Goal: Information Seeking & Learning: Find specific page/section

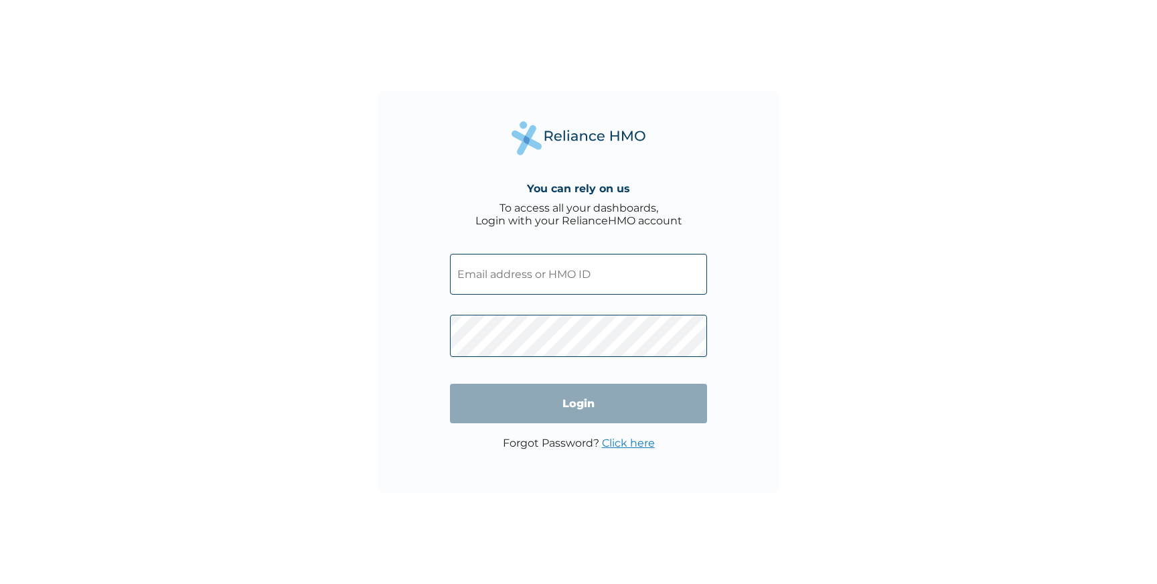
type input "aishaife@gmail.com"
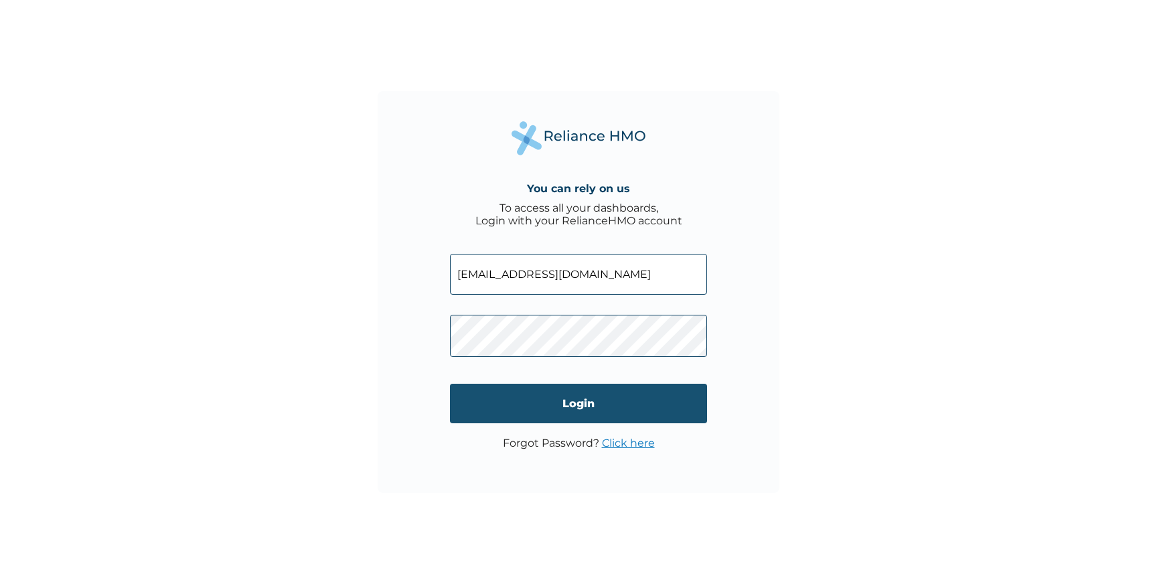
click at [548, 401] on input "Login" at bounding box center [578, 404] width 257 height 40
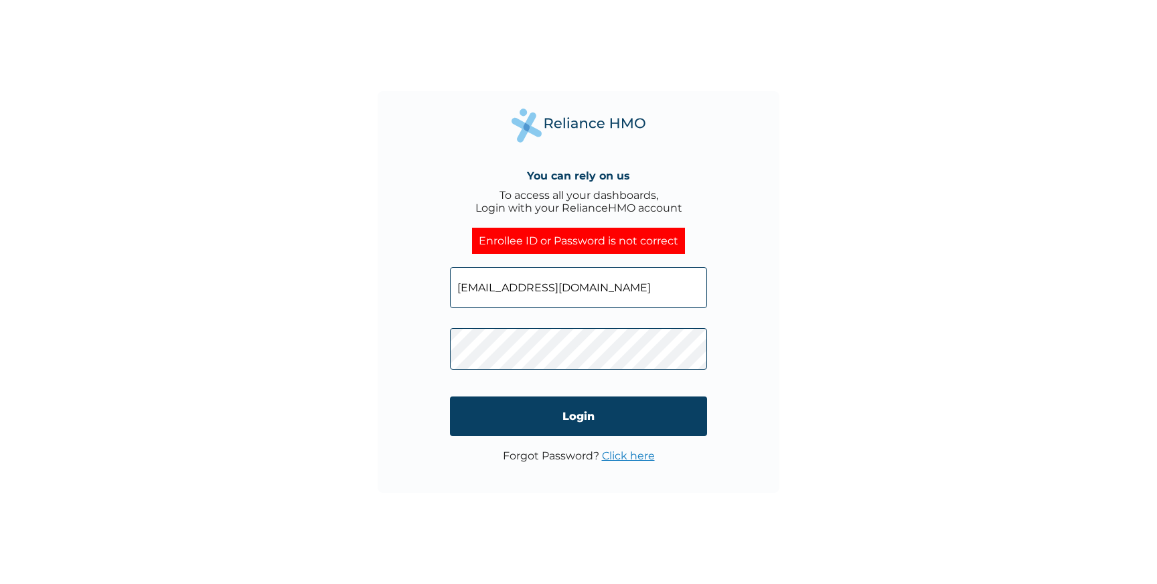
click at [526, 295] on input "aishaife@gmail.com" at bounding box center [578, 287] width 257 height 41
click at [540, 420] on input "Login" at bounding box center [578, 416] width 257 height 40
click at [597, 278] on input "aishaife@gmail.com" at bounding box center [578, 287] width 257 height 41
drag, startPoint x: 595, startPoint y: 287, endPoint x: 442, endPoint y: 286, distance: 152.7
click at [441, 286] on div "You can rely on us To access all your dashboards, Login with your RelianceHMO a…" at bounding box center [579, 292] width 402 height 402
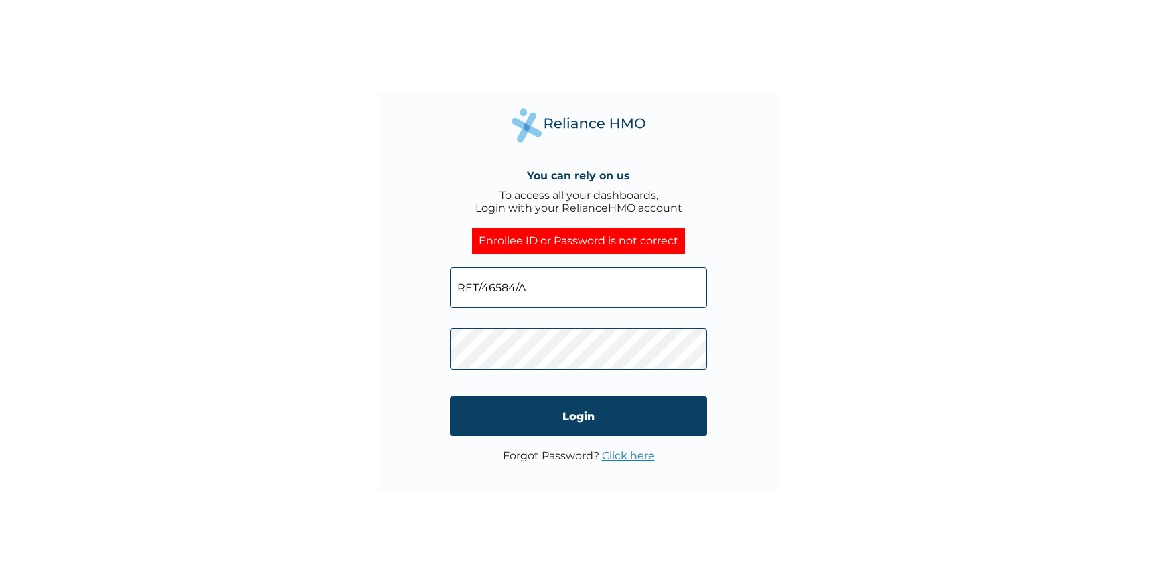
type input "RET/46584/A"
click at [428, 350] on div "You can rely on us To access all your dashboards, Login with your RelianceHMO a…" at bounding box center [579, 292] width 402 height 402
click at [503, 418] on input "Login" at bounding box center [578, 416] width 257 height 40
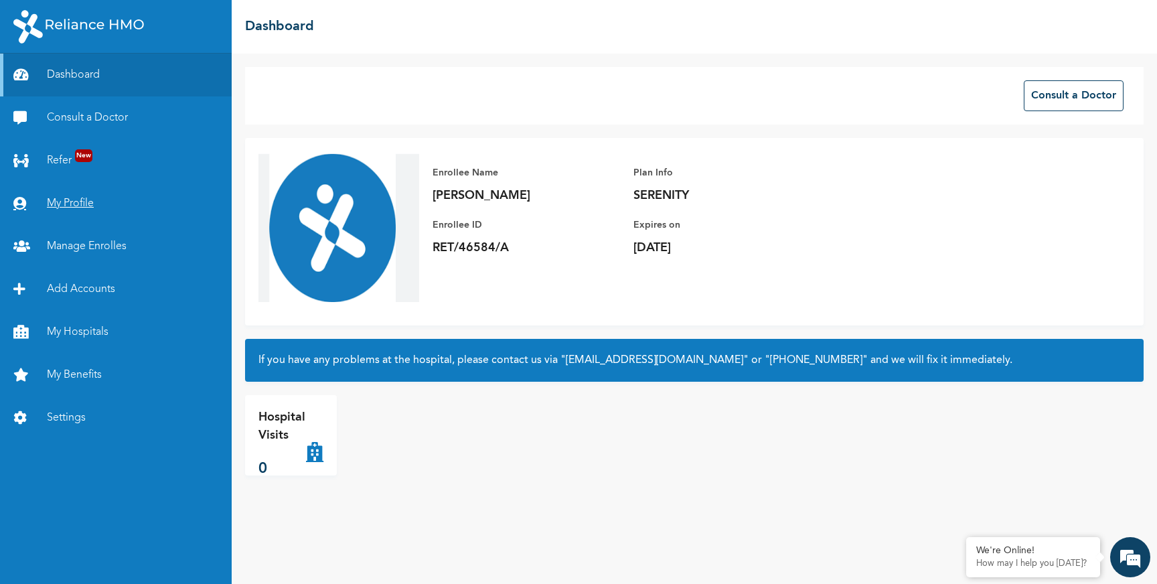
click at [75, 204] on link "My Profile" at bounding box center [116, 203] width 232 height 43
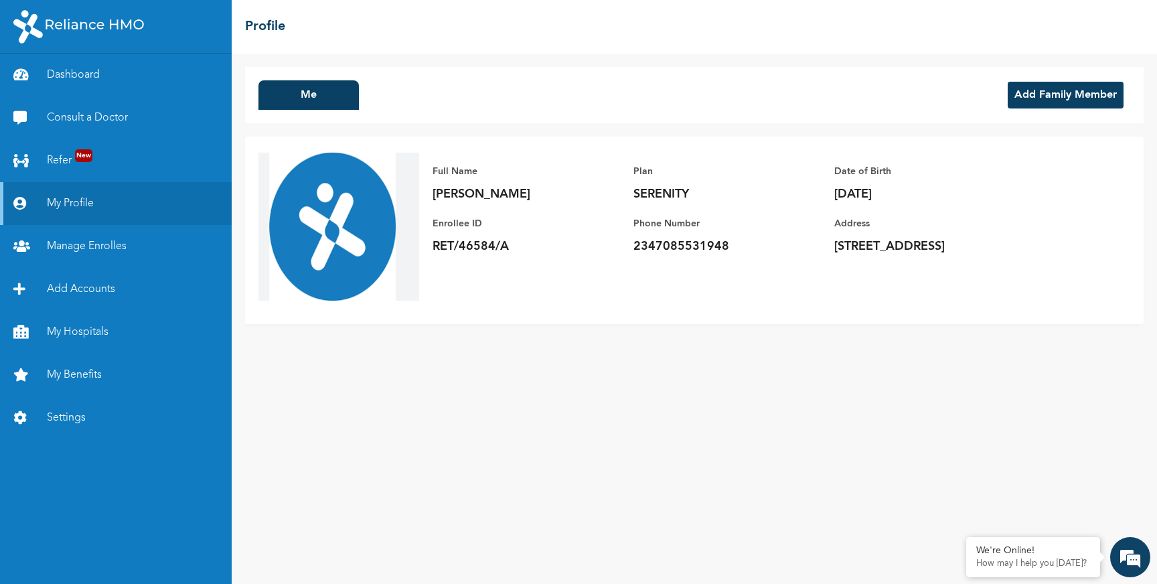
click at [327, 210] on img at bounding box center [338, 230] width 161 height 161
click at [98, 242] on link "Manage Enrolles" at bounding box center [116, 246] width 232 height 43
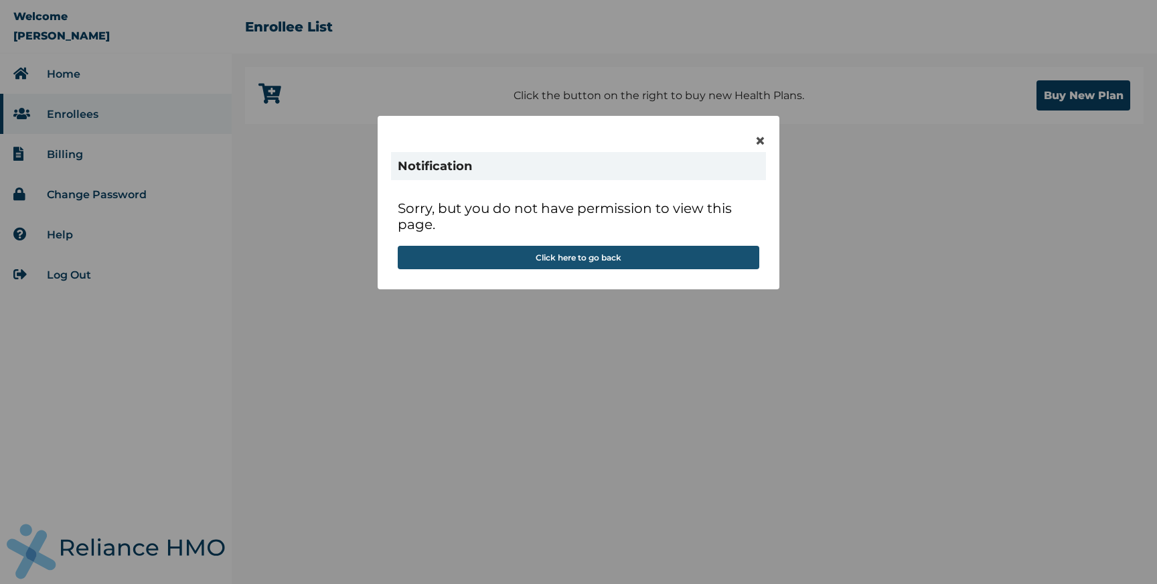
click at [593, 256] on button "Click here to go back" at bounding box center [579, 257] width 362 height 23
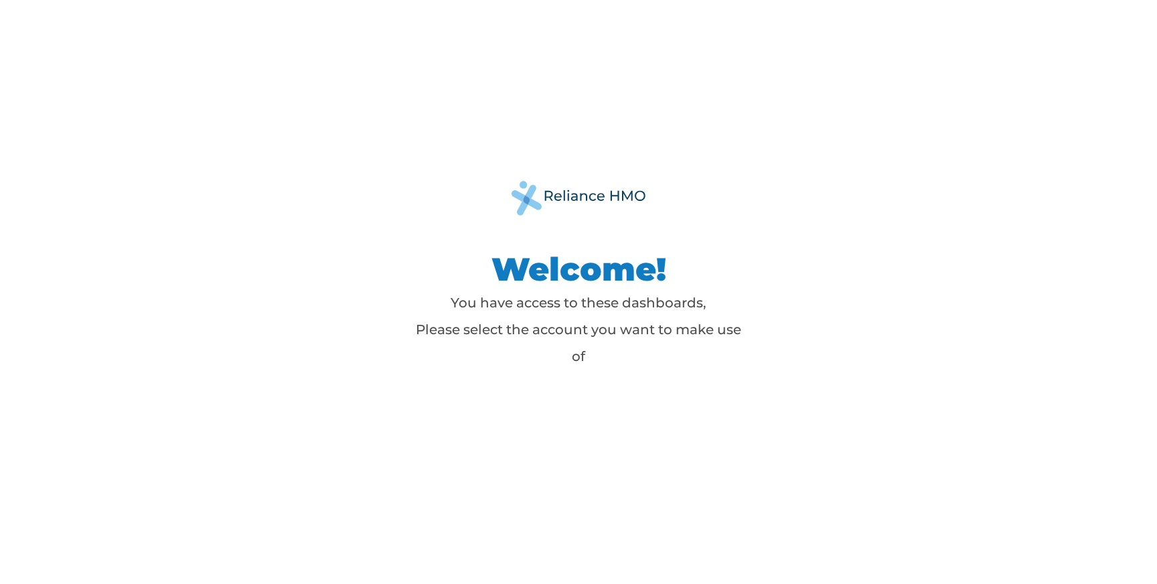
click at [564, 391] on div "Welcome! You have access to these dashboards, Please select the account you wan…" at bounding box center [578, 292] width 603 height 222
click at [521, 443] on div "Welcome! You have access to these dashboards, Please select the account you wan…" at bounding box center [578, 292] width 1157 height 584
click at [660, 432] on div "Welcome! You have access to these dashboards, Please select the account you wan…" at bounding box center [578, 292] width 1157 height 584
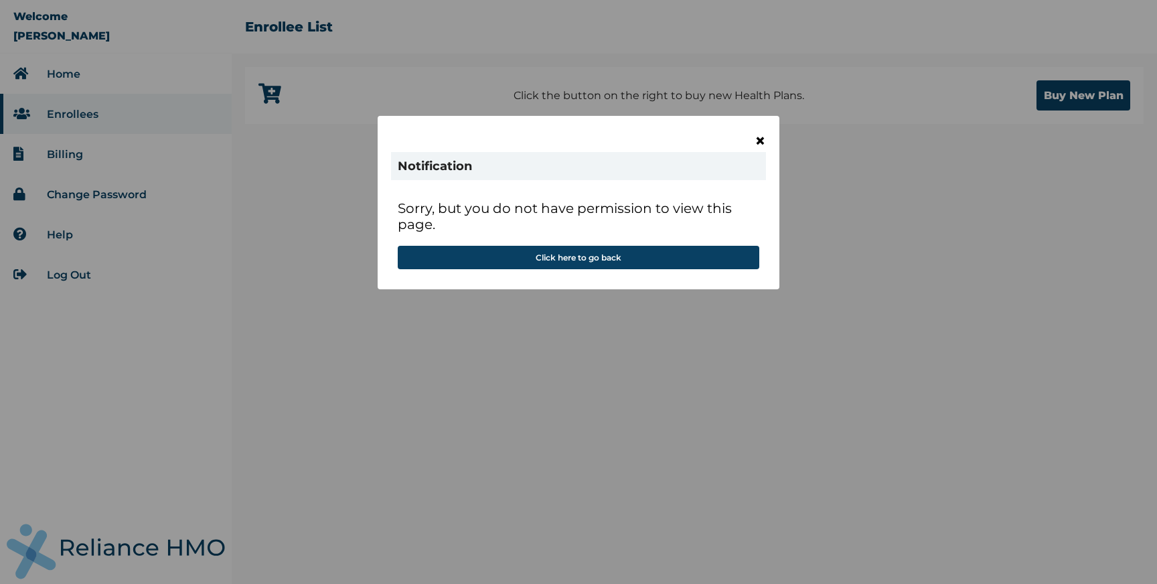
click at [759, 139] on span "×" at bounding box center [760, 140] width 11 height 23
click at [484, 262] on button "Click here to go back" at bounding box center [579, 257] width 362 height 23
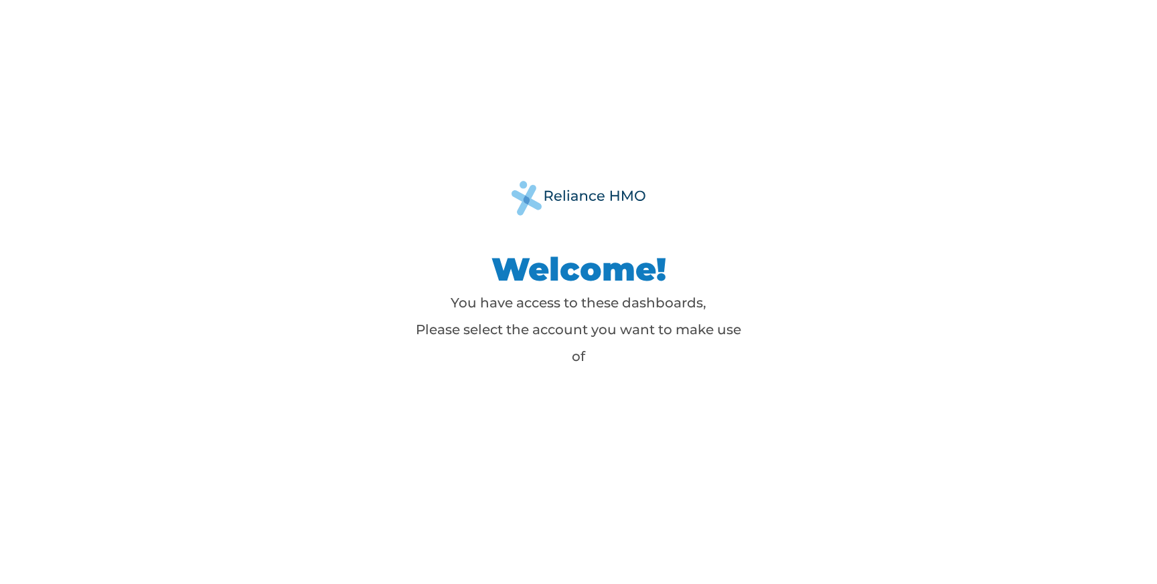
click at [578, 441] on div "Welcome! You have access to these dashboards, Please select the account you wan…" at bounding box center [578, 292] width 1157 height 584
click at [445, 429] on div "Welcome! You have access to these dashboards, Please select the account you wan…" at bounding box center [578, 292] width 1157 height 584
click at [652, 447] on div "Welcome! You have access to these dashboards, Please select the account you wan…" at bounding box center [578, 292] width 1157 height 584
click at [628, 354] on p "You have access to these dashboards, Please select the account you want to make…" at bounding box center [578, 329] width 335 height 80
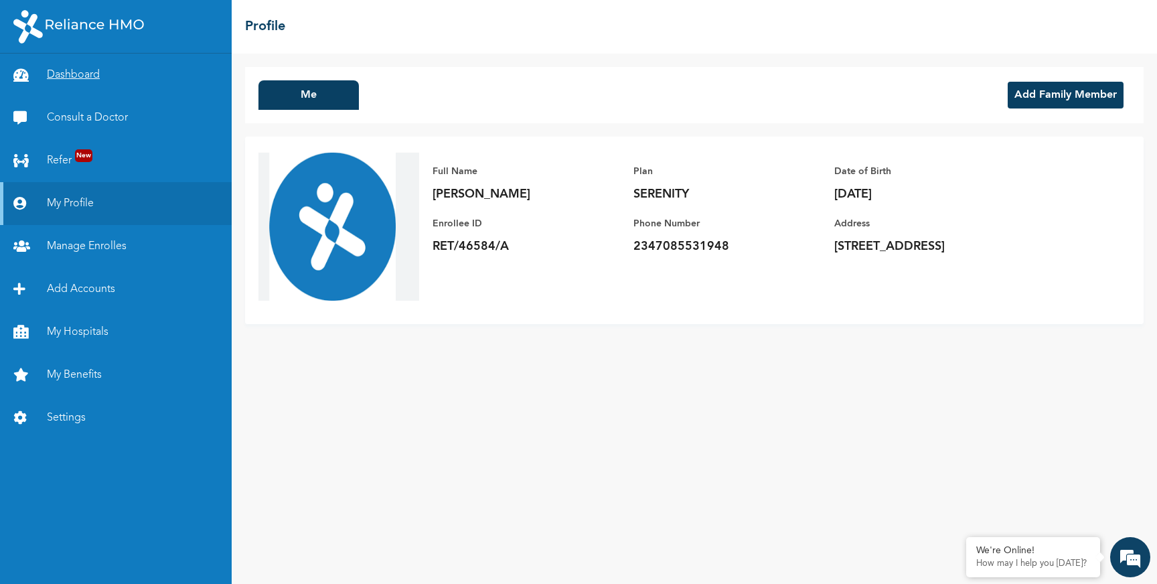
click at [88, 71] on link "Dashboard" at bounding box center [116, 75] width 232 height 43
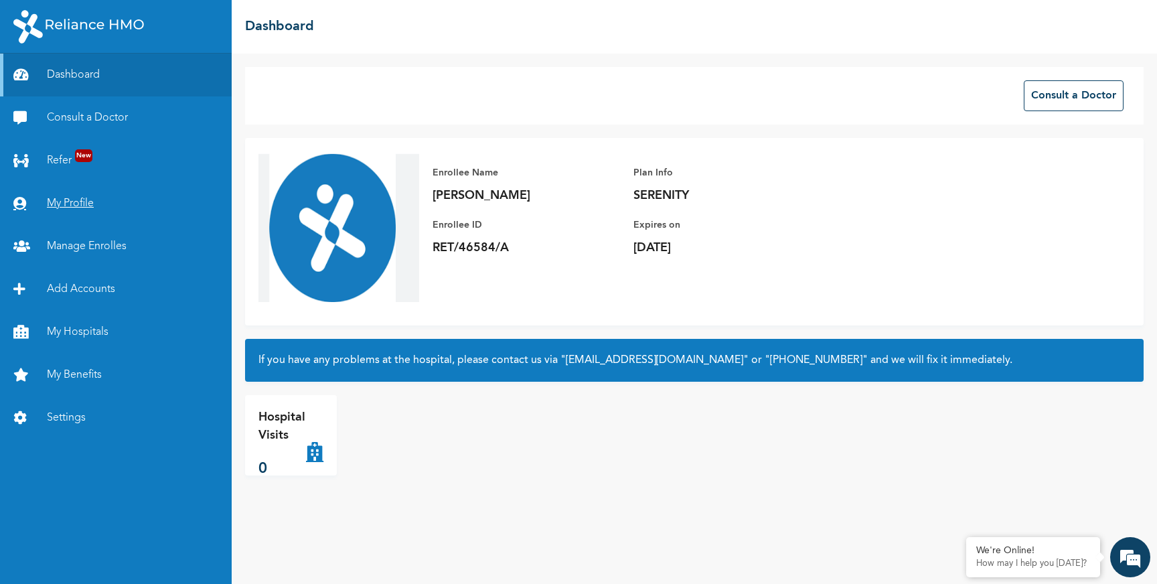
click at [76, 195] on link "My Profile" at bounding box center [116, 203] width 232 height 43
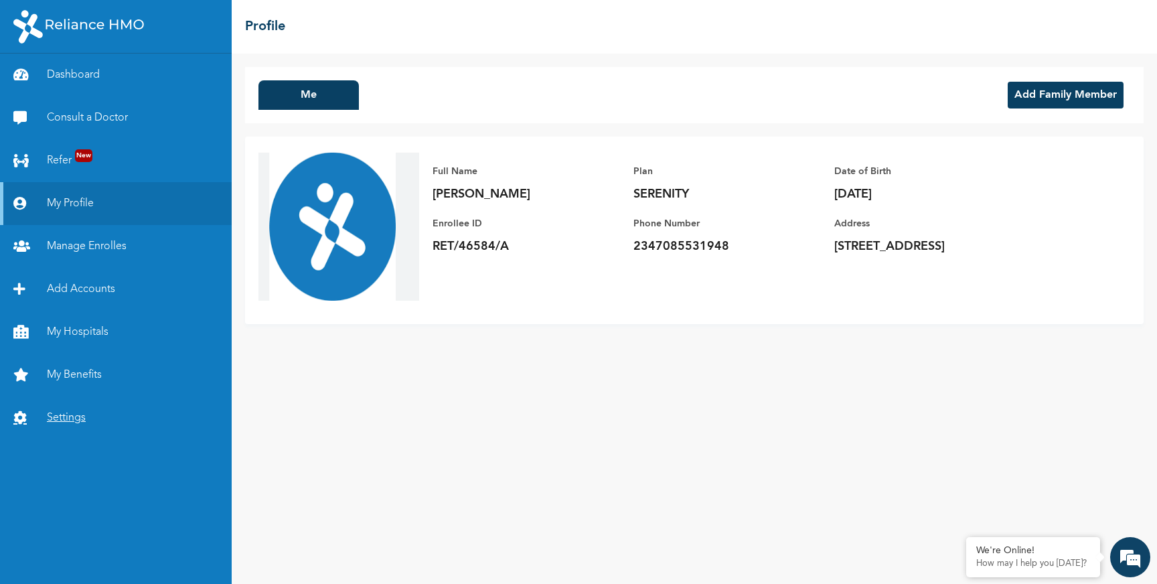
click at [72, 414] on link "Settings" at bounding box center [116, 417] width 232 height 43
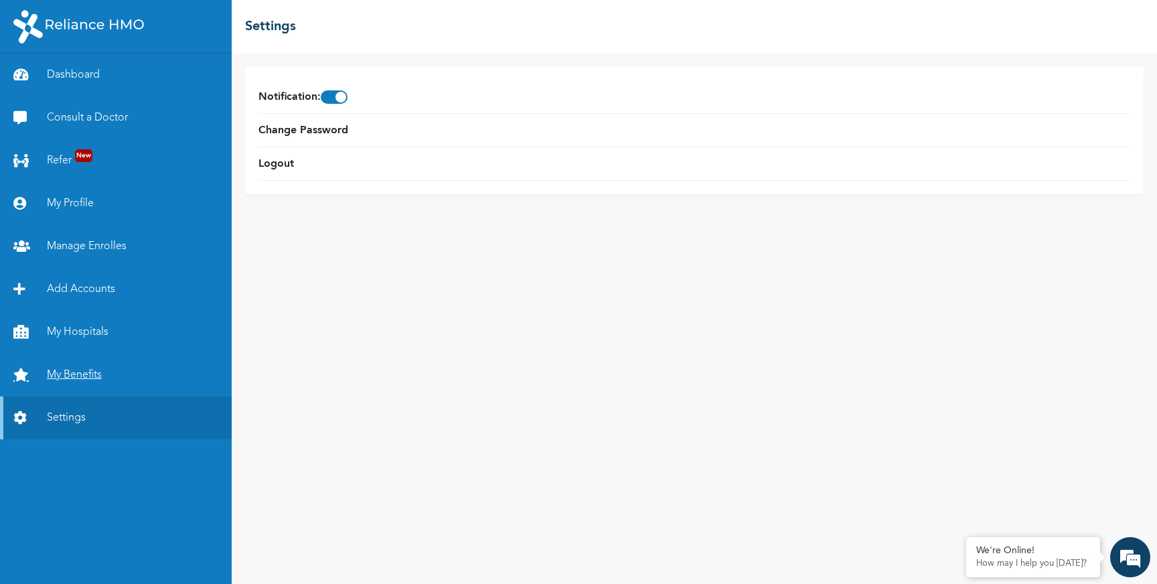
click at [93, 370] on link "My Benefits" at bounding box center [116, 374] width 232 height 43
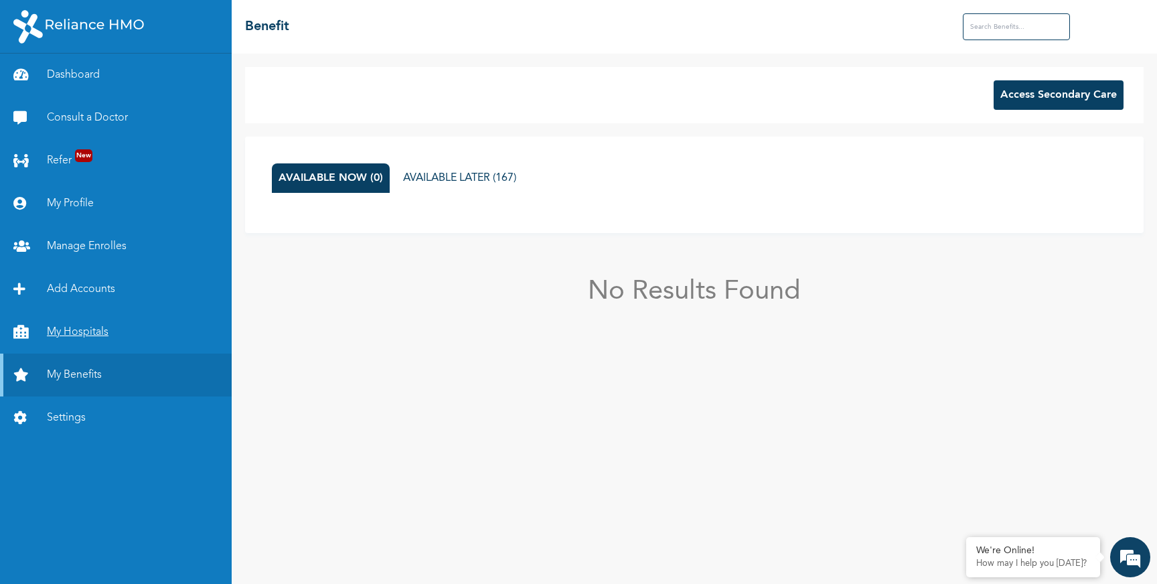
click at [88, 331] on link "My Hospitals" at bounding box center [116, 332] width 232 height 43
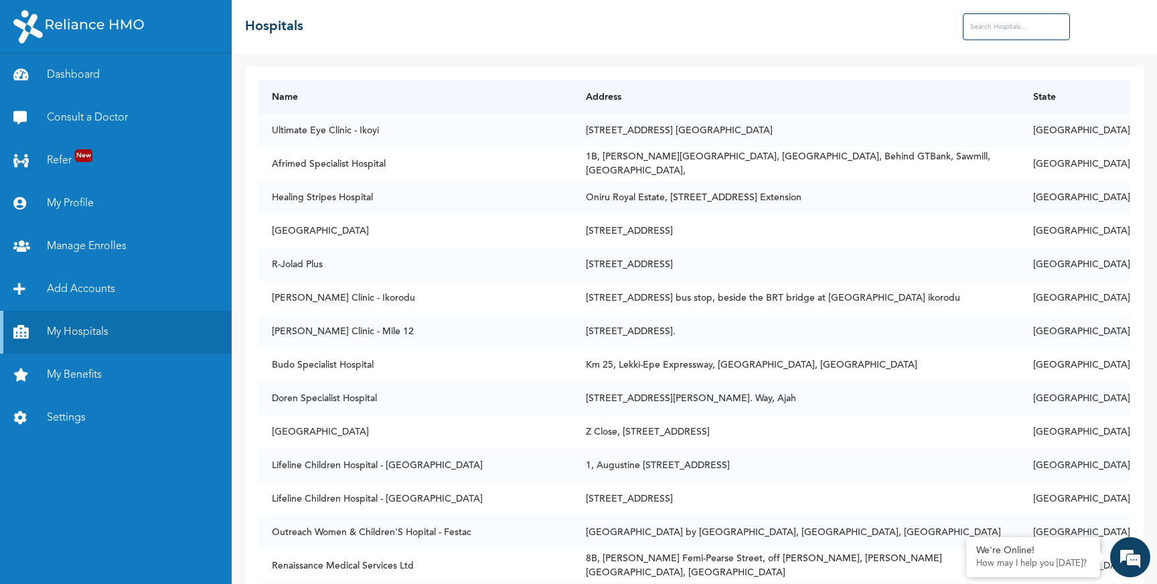
click at [980, 33] on input "text" at bounding box center [1016, 26] width 107 height 27
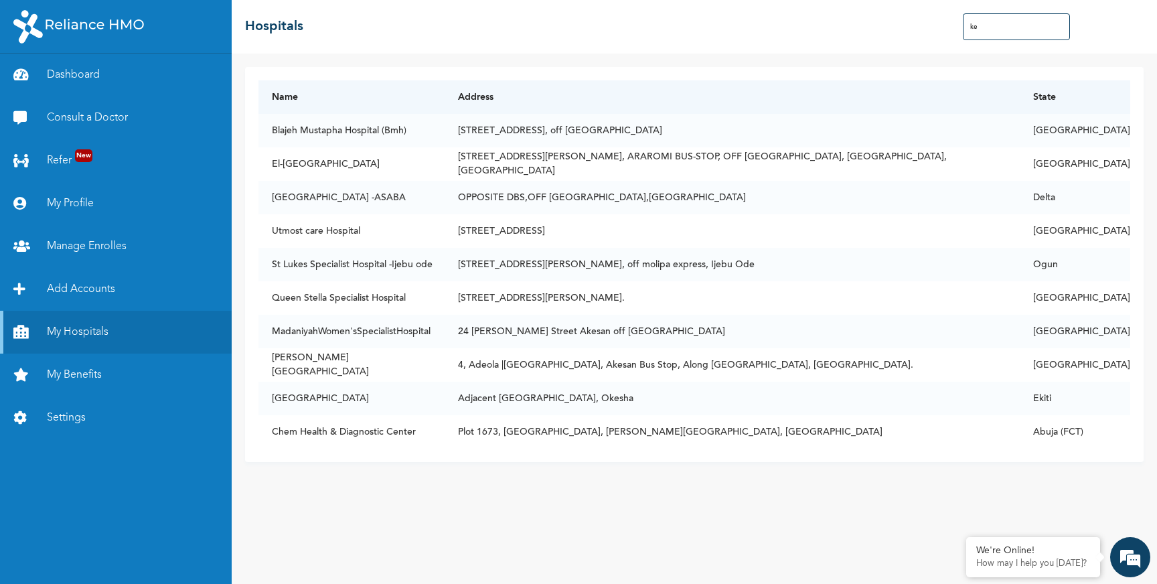
type input "k"
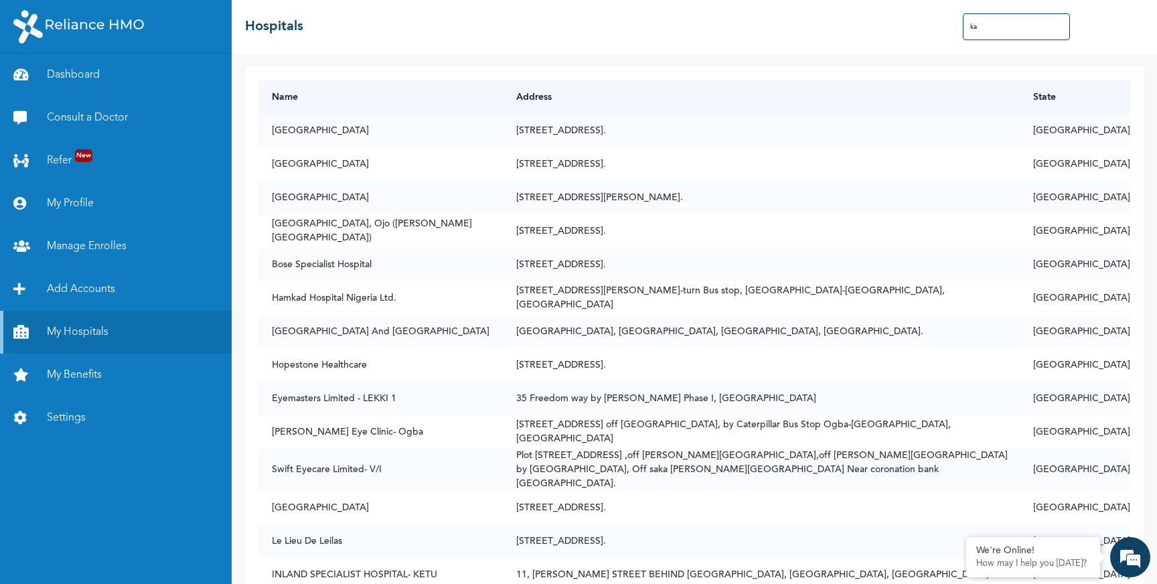
type input "k"
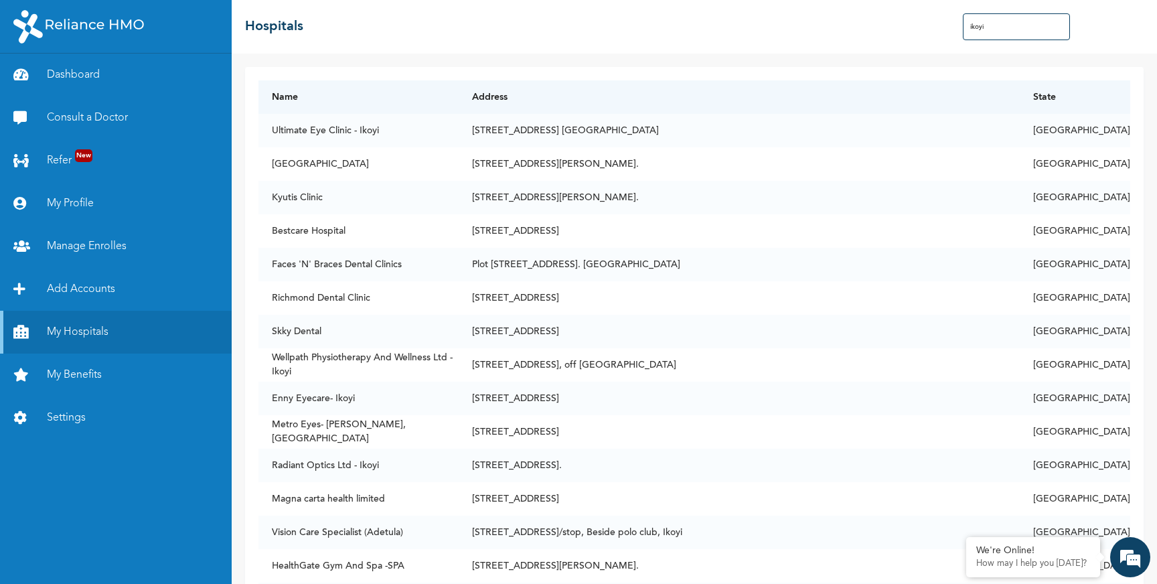
drag, startPoint x: 996, startPoint y: 26, endPoint x: 944, endPoint y: 26, distance: 52.2
click at [944, 26] on div "☰ Hospitals ikoyi" at bounding box center [694, 27] width 925 height 54
type input "s"
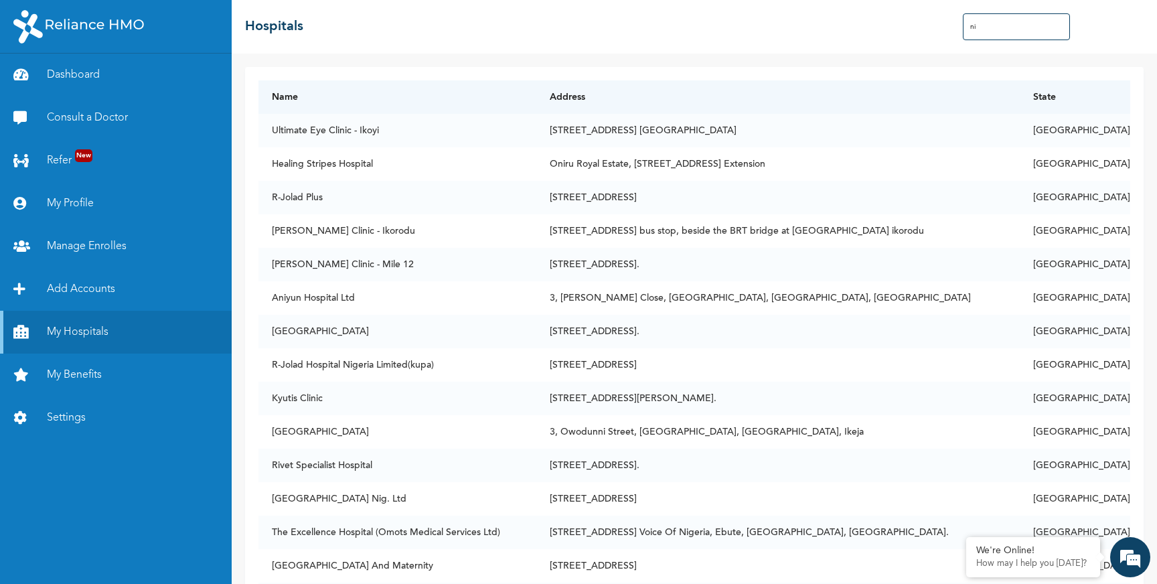
type input "n"
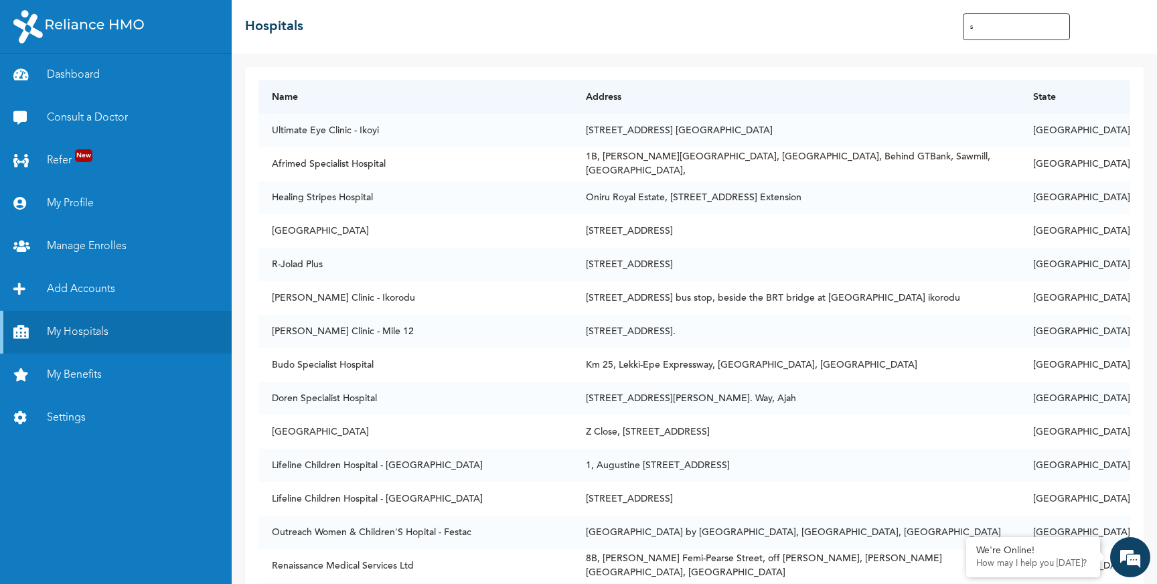
type input "st"
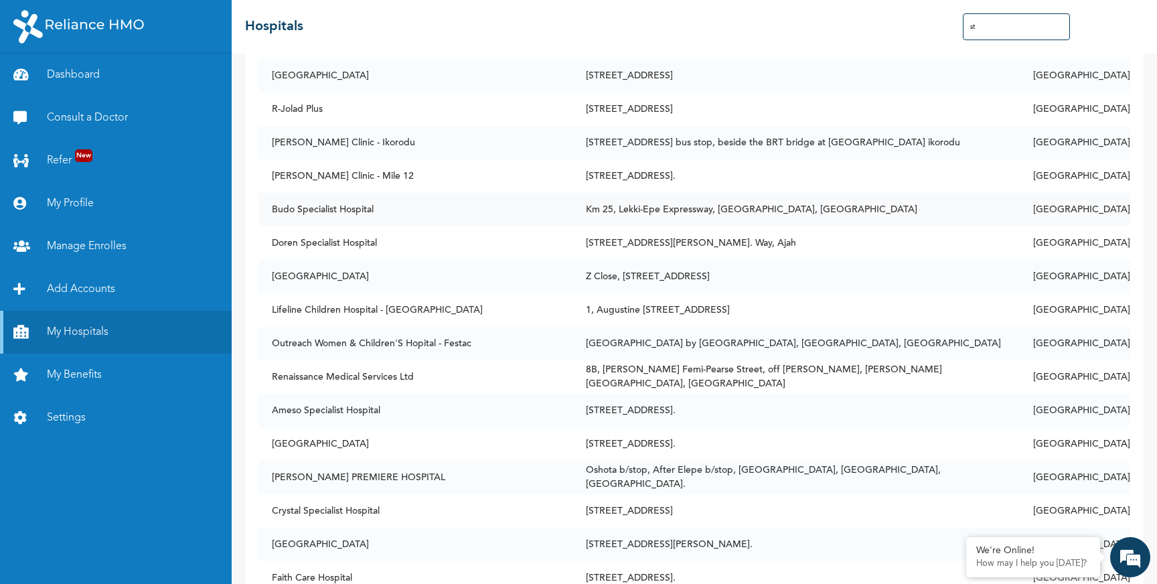
scroll to position [74, 0]
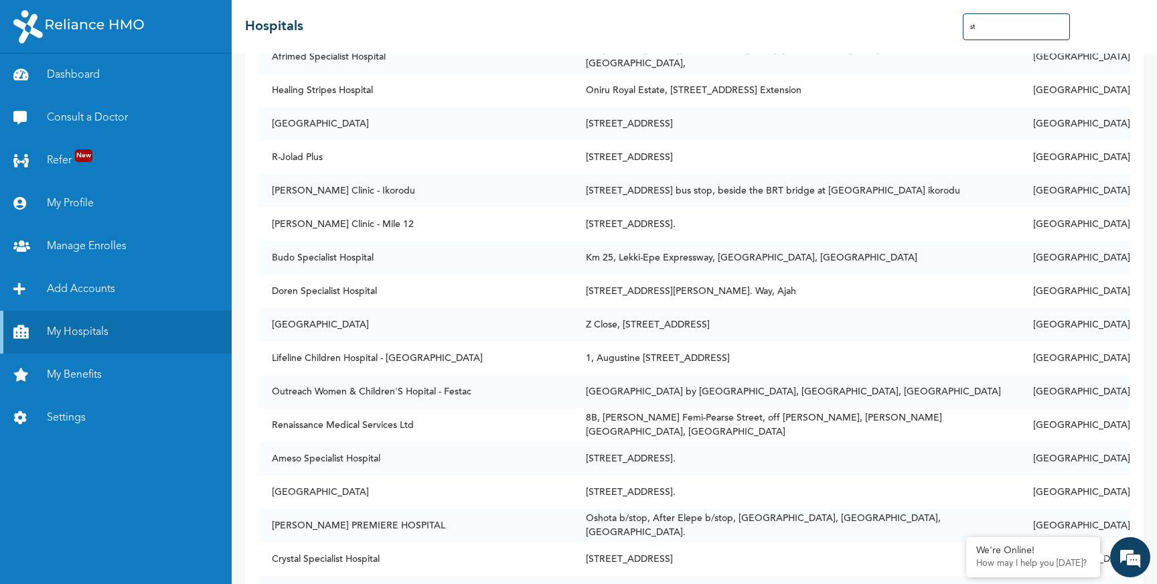
drag, startPoint x: 996, startPoint y: 26, endPoint x: 963, endPoint y: 26, distance: 32.8
click at [963, 26] on input "st" at bounding box center [1016, 26] width 107 height 27
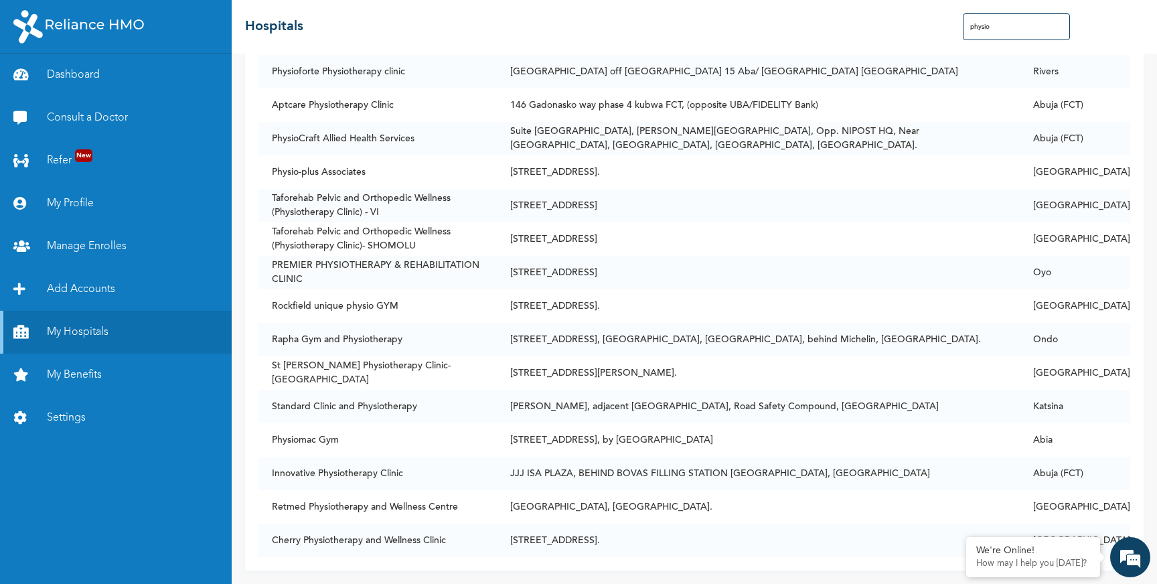
scroll to position [0, 0]
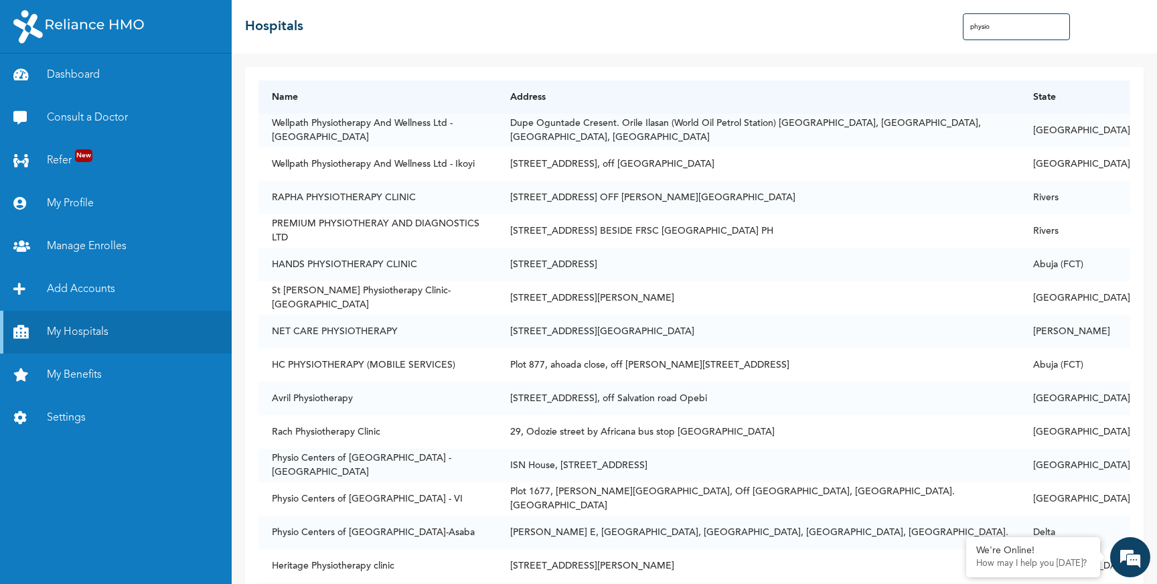
drag, startPoint x: 995, startPoint y: 24, endPoint x: 962, endPoint y: 24, distance: 32.8
click at [963, 24] on input "physio" at bounding box center [1016, 26] width 107 height 27
type input "physio"
click at [72, 386] on link "My Benefits" at bounding box center [116, 374] width 232 height 43
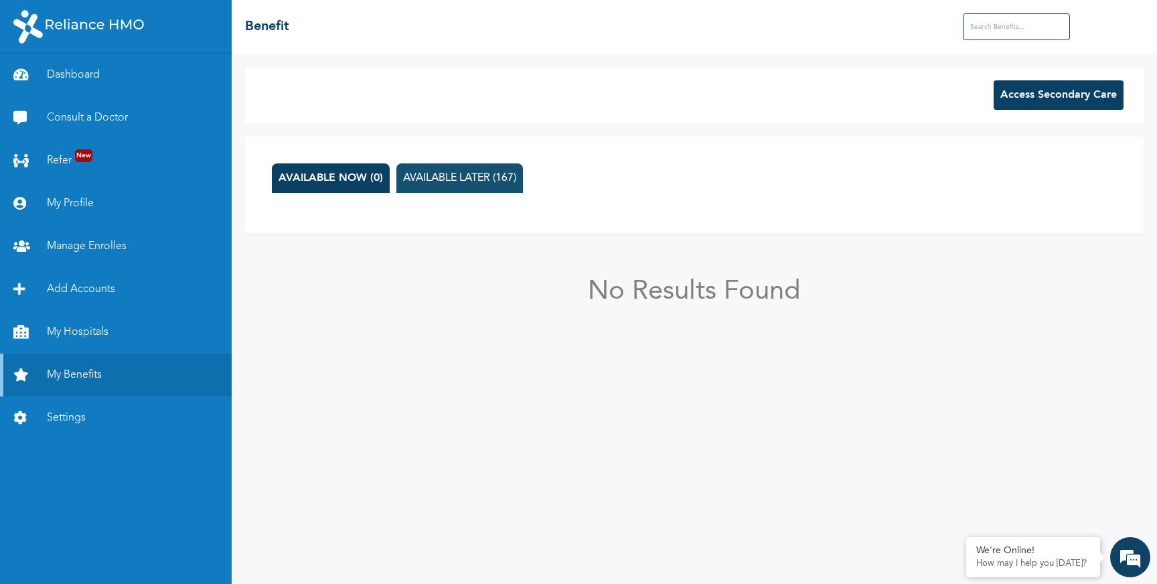
click at [459, 176] on button "AVAILABLE LATER (167)" at bounding box center [459, 177] width 127 height 29
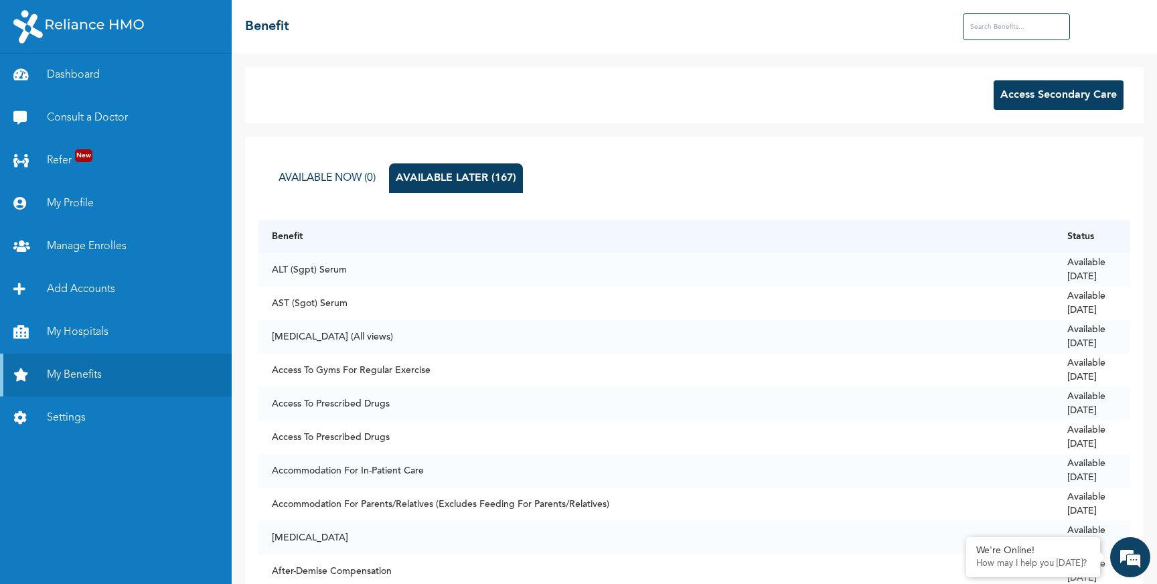
click at [1000, 94] on button "Access Secondary Care" at bounding box center [1059, 94] width 130 height 29
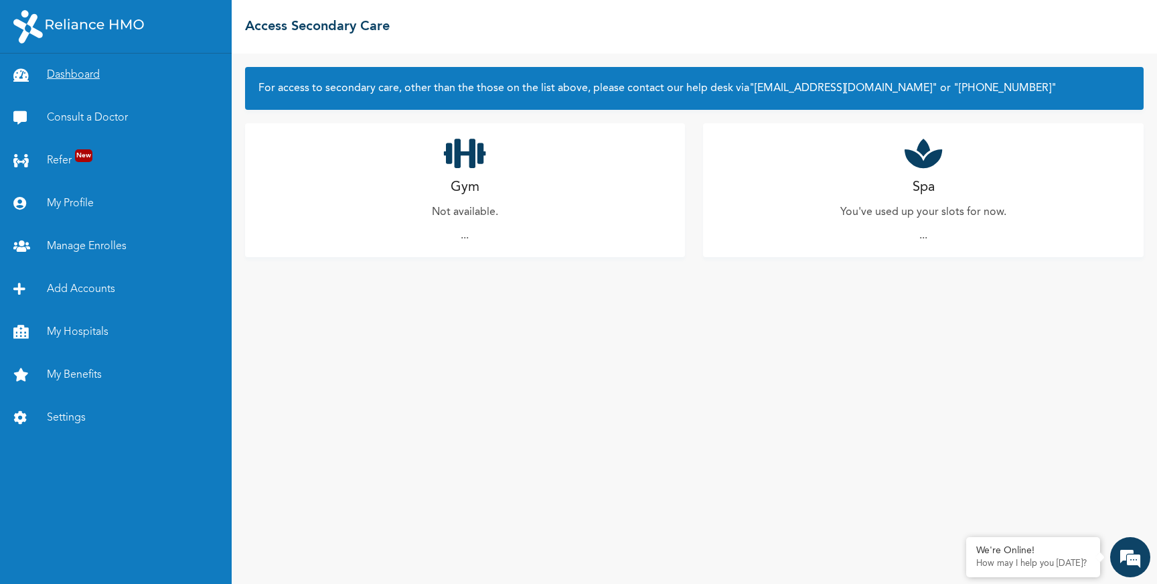
click at [71, 76] on link "Dashboard" at bounding box center [116, 75] width 232 height 43
